Goal: Obtain resource: Download file/media

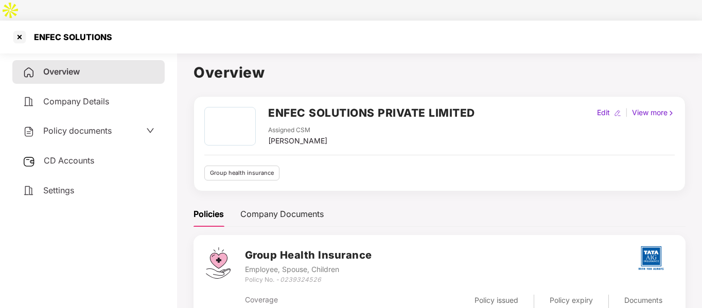
scroll to position [32, 0]
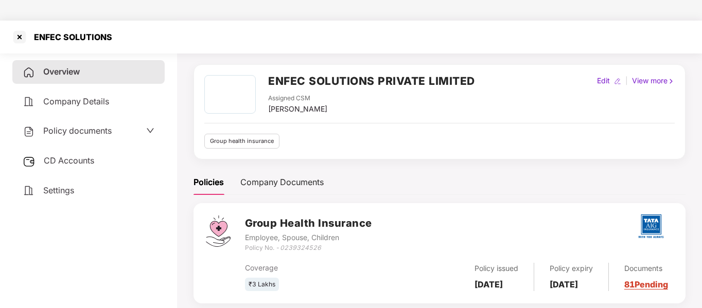
click at [19, 29] on div at bounding box center [19, 37] width 16 height 16
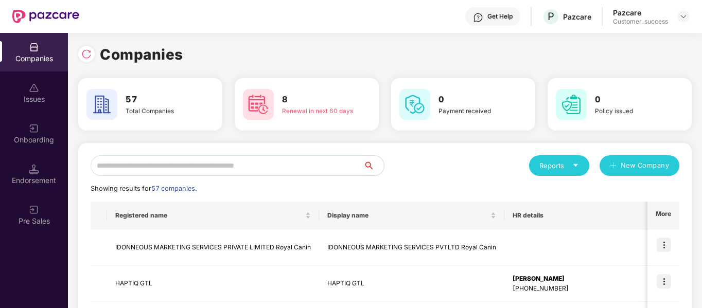
scroll to position [0, 0]
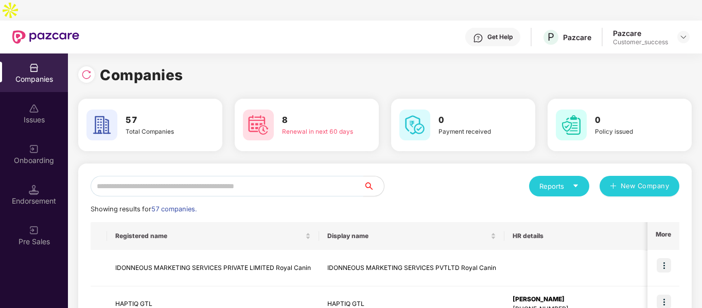
click at [215, 176] on input "text" at bounding box center [227, 186] width 273 height 21
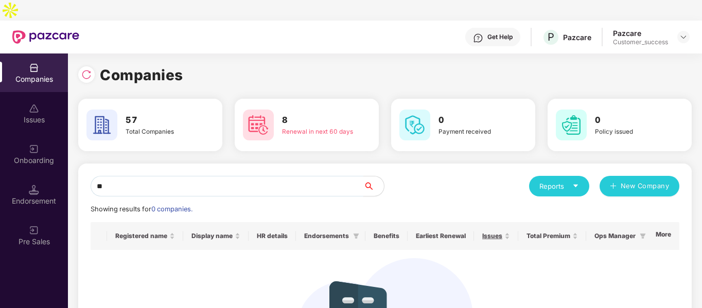
type input "*"
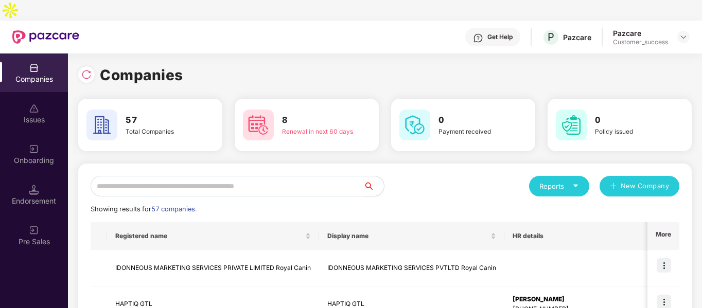
click at [165, 176] on input "text" at bounding box center [227, 186] width 273 height 21
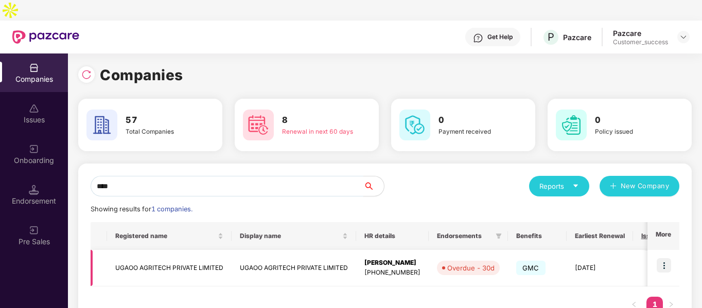
scroll to position [0, 188]
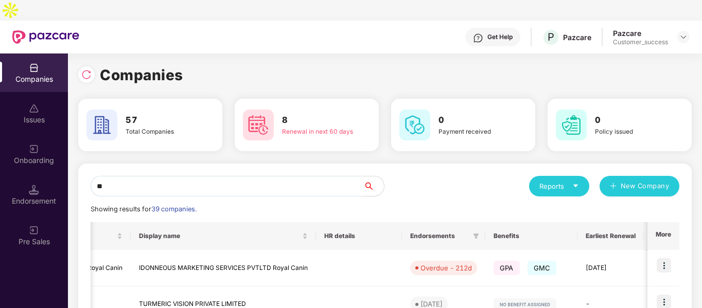
type input "*"
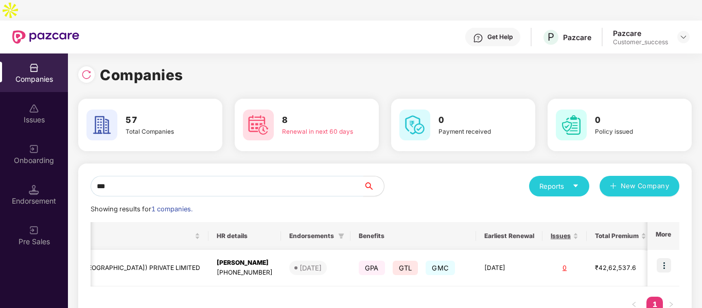
scroll to position [0, 308]
type input "*"
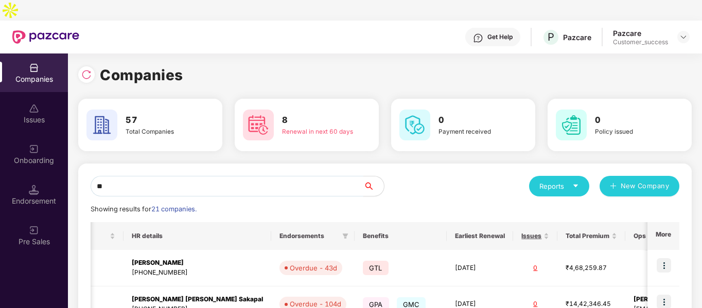
type input "***"
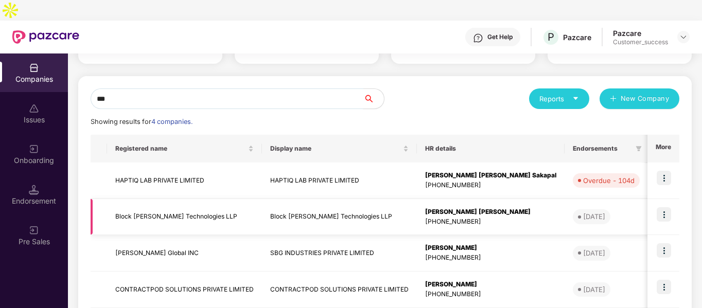
scroll to position [90, 0]
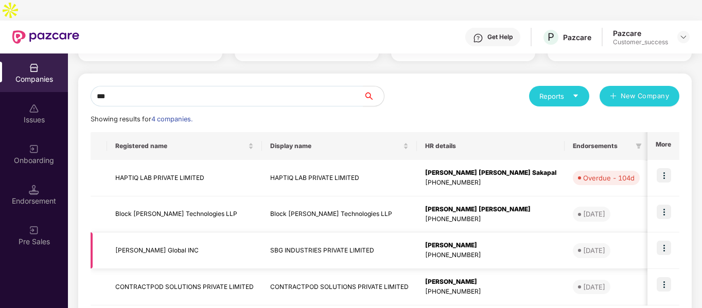
click at [151, 233] on td "[PERSON_NAME] Global INC" at bounding box center [184, 251] width 155 height 37
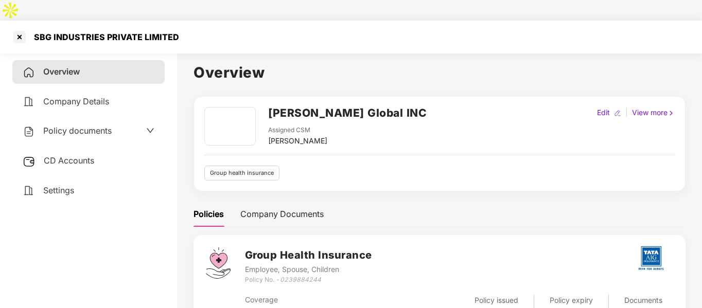
click at [78, 32] on div "SBG INDUSTRIES PRIVATE LIMITED" at bounding box center [103, 37] width 151 height 10
copy div "SBG INDUSTRIES PRIVATE LIMITED"
click at [72, 125] on div "Policy documents" at bounding box center [67, 131] width 89 height 13
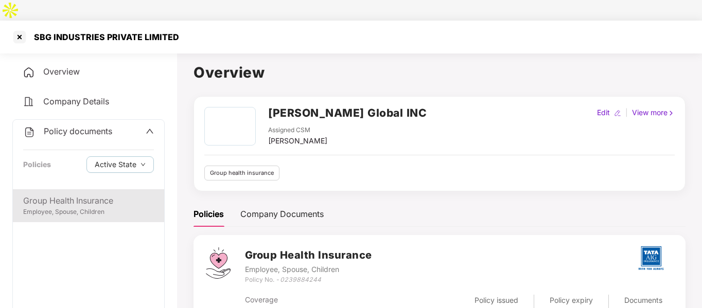
click at [65, 208] on div "Employee, Spouse, Children" at bounding box center [88, 213] width 131 height 10
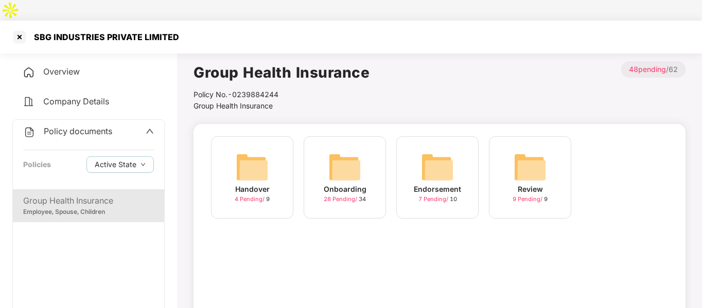
click at [342, 151] on img at bounding box center [345, 167] width 33 height 33
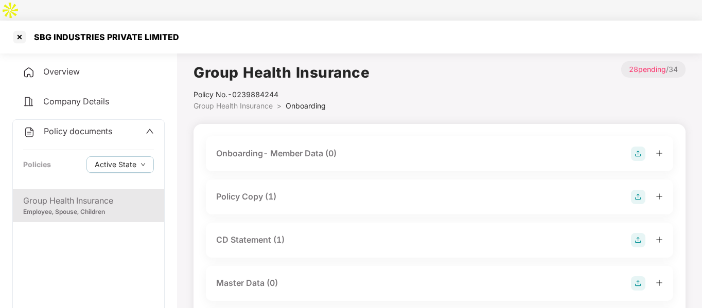
click at [285, 147] on div "Onboarding- Member Data (0)" at bounding box center [276, 153] width 121 height 13
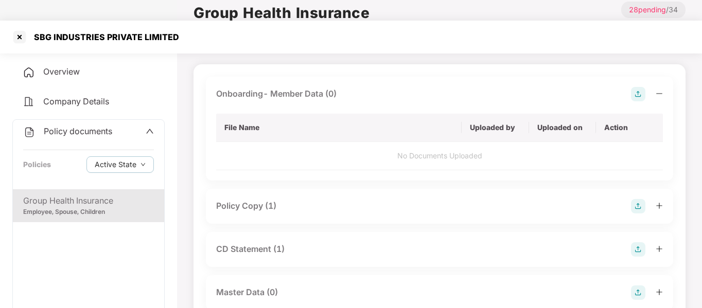
scroll to position [61, 0]
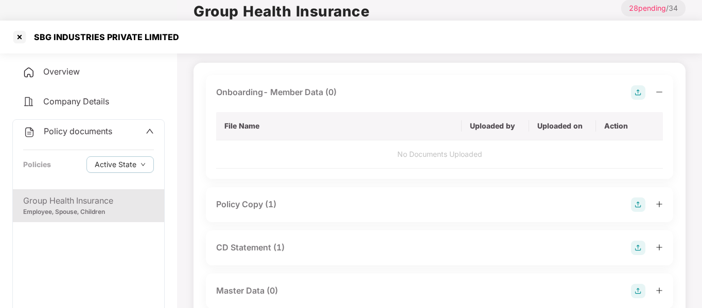
click at [251, 198] on div "Policy Copy (1)" at bounding box center [439, 205] width 447 height 14
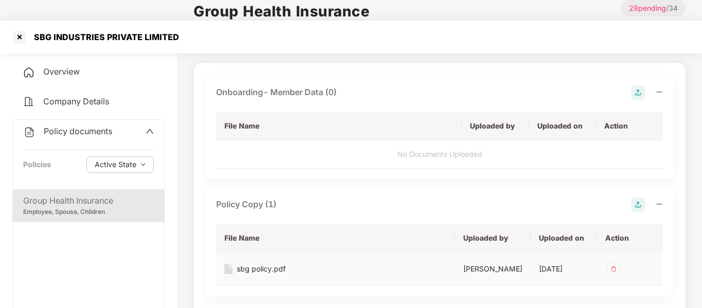
scroll to position [106, 0]
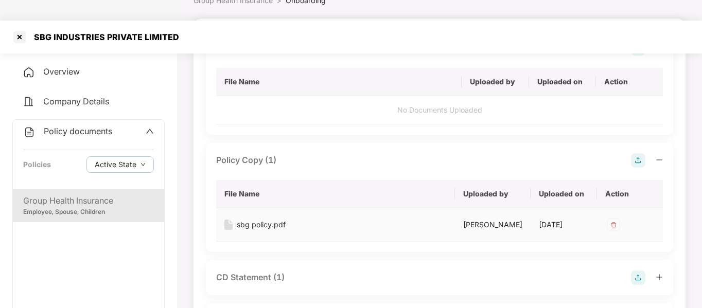
click at [272, 219] on div "sbg policy.pdf" at bounding box center [261, 224] width 49 height 11
click at [14, 29] on div at bounding box center [19, 37] width 16 height 16
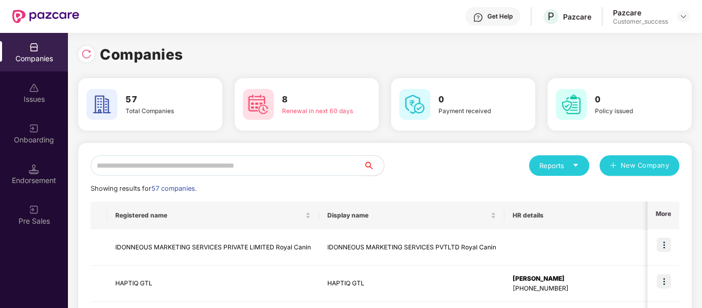
scroll to position [0, 0]
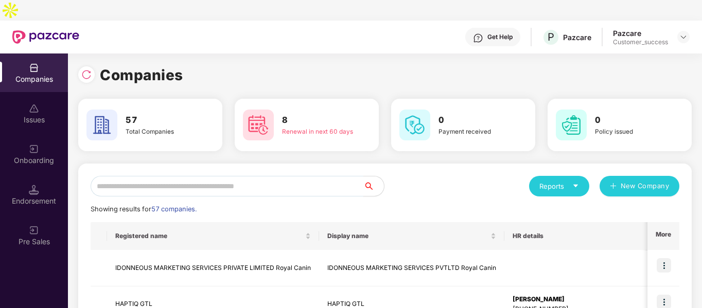
click at [143, 176] on input "text" at bounding box center [227, 186] width 273 height 21
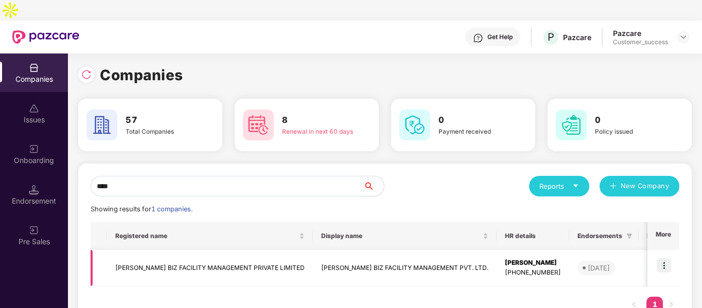
type input "****"
click at [139, 250] on td "[PERSON_NAME] BIZ FACILITY MANAGEMENT PRIVATE LIMITED" at bounding box center [210, 268] width 206 height 37
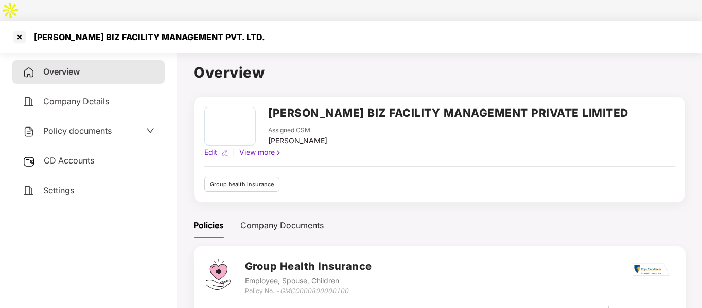
click at [98, 126] on span "Policy documents" at bounding box center [77, 131] width 68 height 10
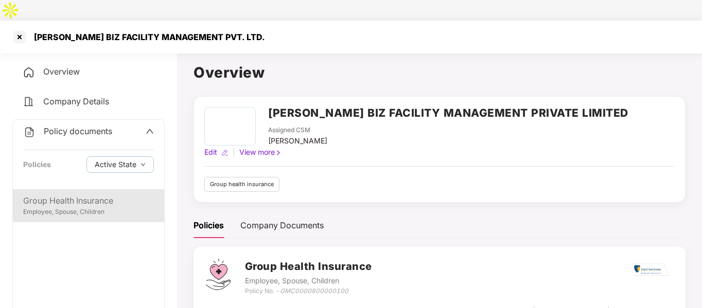
click at [68, 195] on div "Group Health Insurance" at bounding box center [88, 201] width 131 height 13
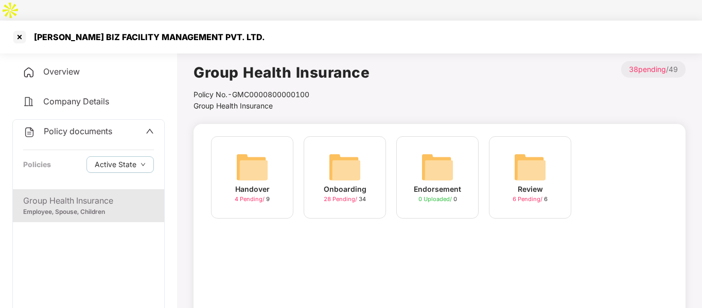
click at [337, 151] on img at bounding box center [345, 167] width 33 height 33
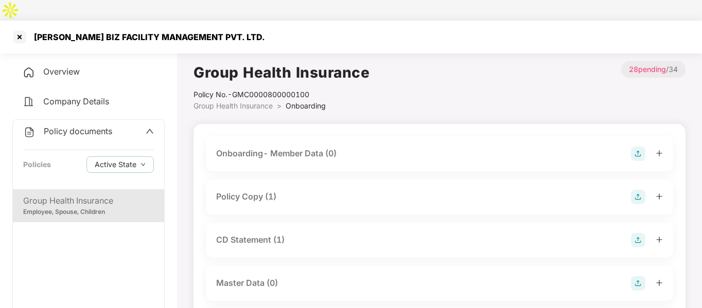
click at [266, 191] on div "Policy Copy (1)" at bounding box center [246, 197] width 60 height 13
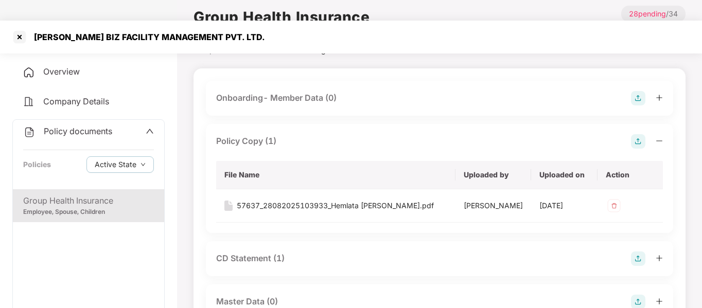
scroll to position [59, 0]
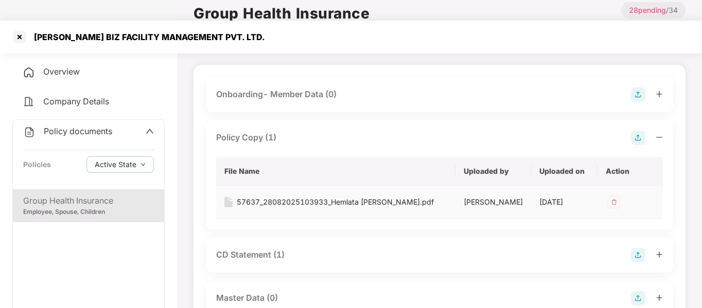
click at [270, 197] on div "57637_28082025103933_Hemlata [PERSON_NAME].pdf" at bounding box center [335, 202] width 197 height 11
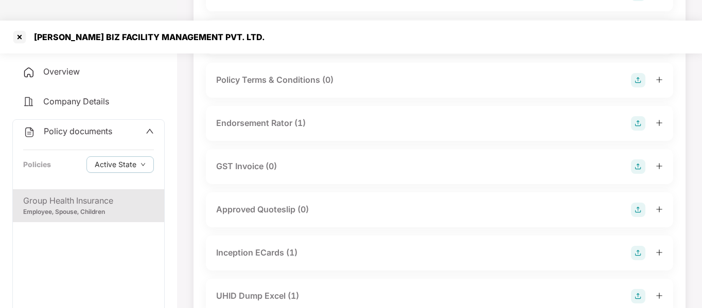
scroll to position [365, 0]
click at [262, 289] on div "UHID Dump Excel (1)" at bounding box center [257, 295] width 83 height 13
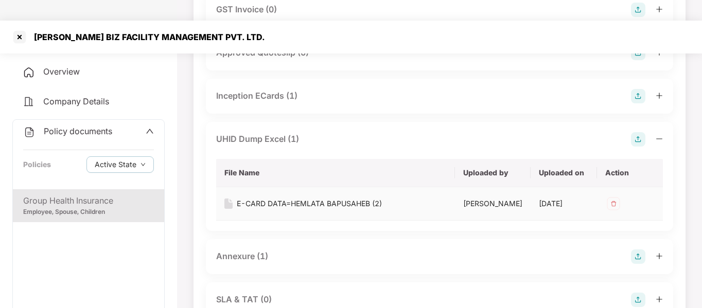
click at [269, 198] on div "E-CARD DATA=HEMLATA BAPUSAHEB (2)" at bounding box center [309, 203] width 145 height 11
click at [56, 32] on div "[PERSON_NAME] BIZ FACILITY MANAGEMENT PVT. LTD." at bounding box center [146, 37] width 237 height 10
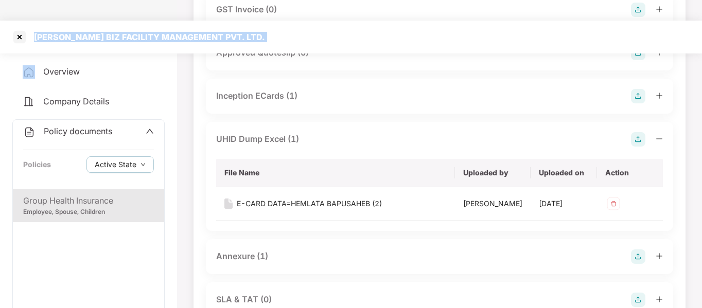
click at [56, 32] on div "[PERSON_NAME] BIZ FACILITY MANAGEMENT PVT. LTD." at bounding box center [146, 37] width 237 height 10
copy div "[PERSON_NAME] BIZ FACILITY MANAGEMENT PVT. LTD."
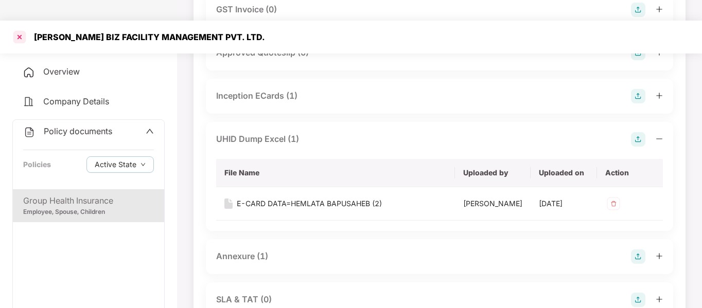
click at [15, 29] on div at bounding box center [19, 37] width 16 height 16
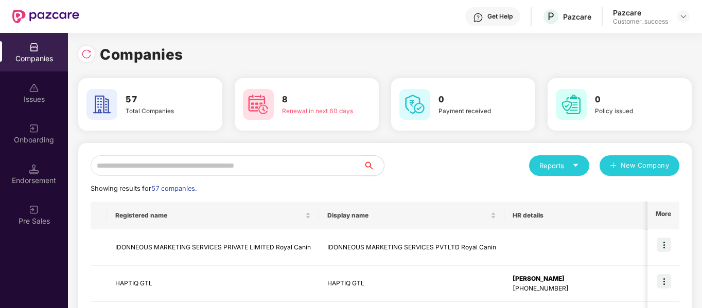
scroll to position [0, 0]
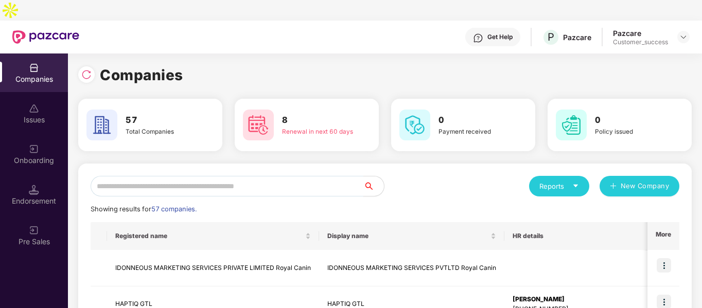
click at [138, 176] on input "text" at bounding box center [227, 186] width 273 height 21
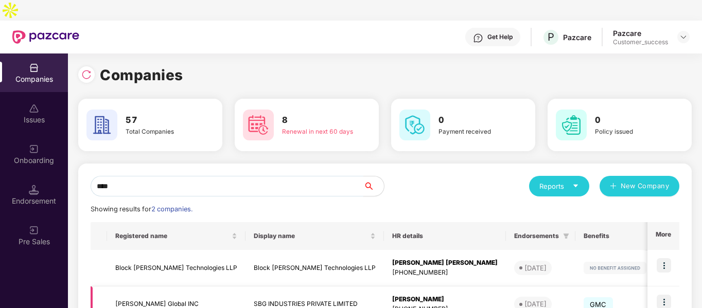
type input "****"
click at [155, 287] on td "[PERSON_NAME] Global INC" at bounding box center [176, 305] width 139 height 37
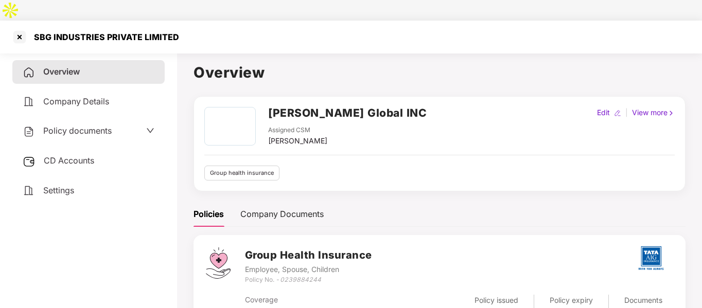
click at [94, 32] on div "SBG INDUSTRIES PRIVATE LIMITED" at bounding box center [103, 37] width 151 height 10
click at [95, 32] on div "SBG INDUSTRIES PRIVATE LIMITED" at bounding box center [103, 37] width 151 height 10
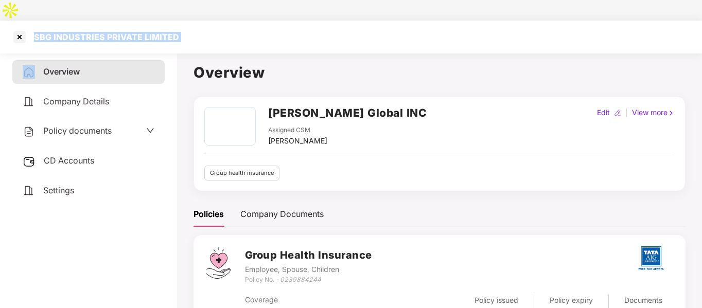
click at [95, 32] on div "SBG INDUSTRIES PRIVATE LIMITED" at bounding box center [103, 37] width 151 height 10
